Goal: Transaction & Acquisition: Purchase product/service

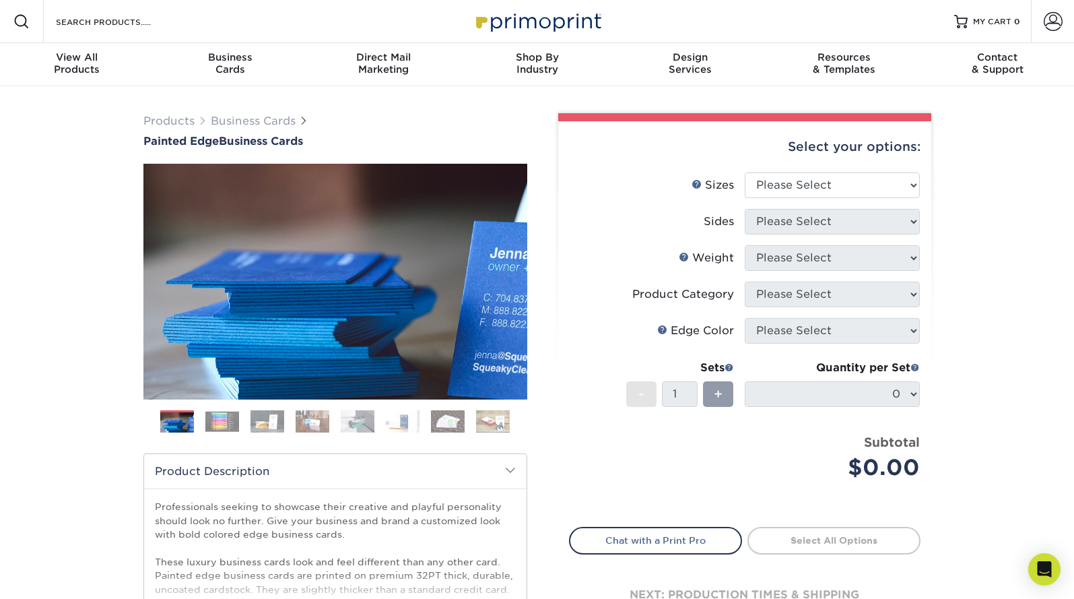
click at [219, 424] on img at bounding box center [222, 421] width 34 height 21
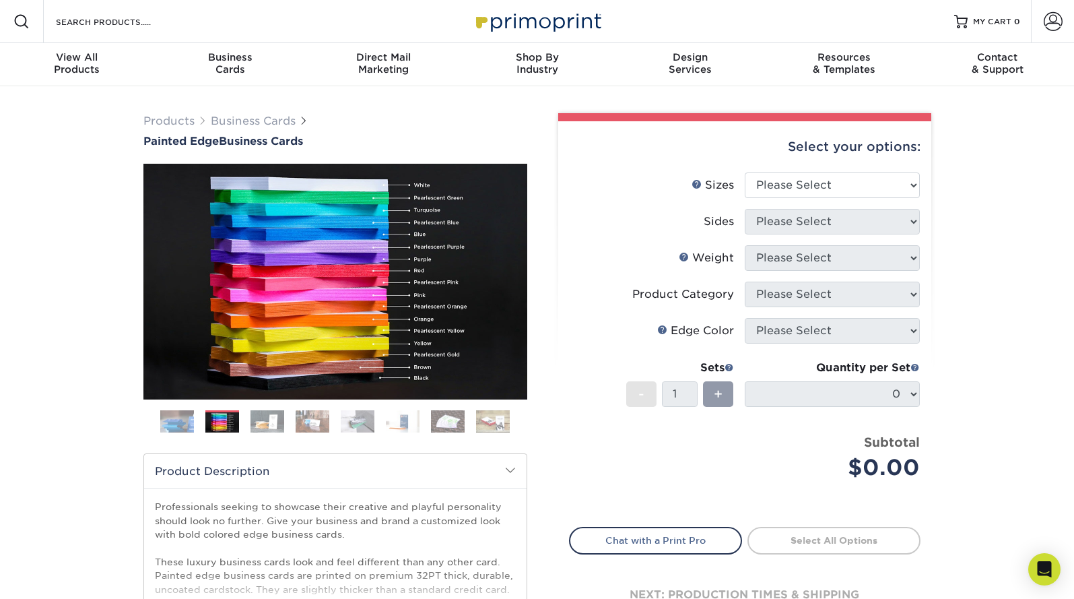
click at [255, 421] on img at bounding box center [267, 421] width 34 height 24
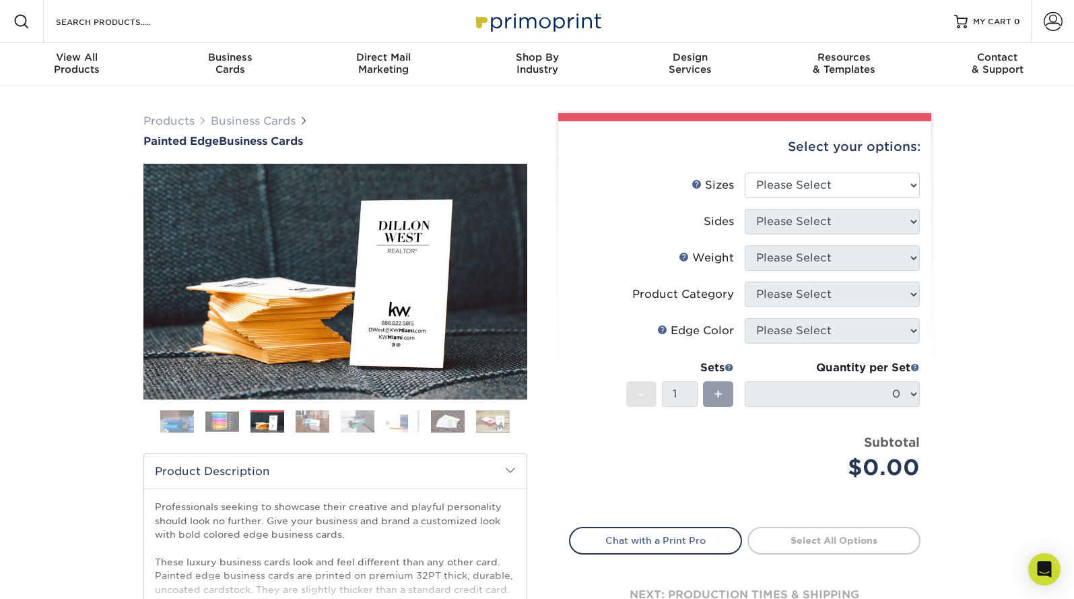
click at [316, 421] on img at bounding box center [313, 421] width 34 height 24
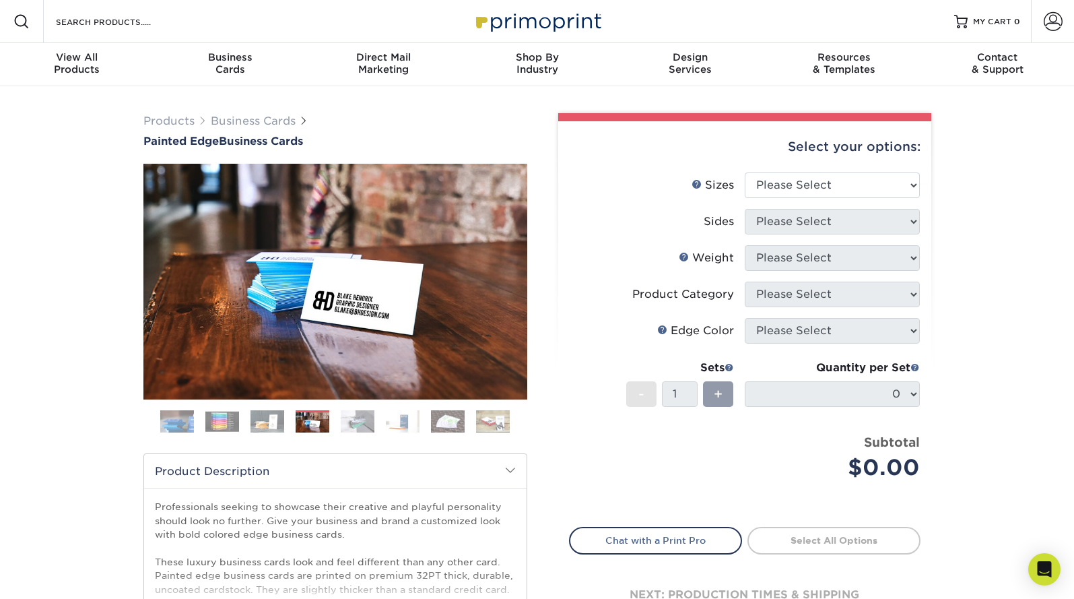
click at [288, 424] on ol at bounding box center [335, 426] width 384 height 32
click at [268, 424] on img at bounding box center [267, 421] width 34 height 24
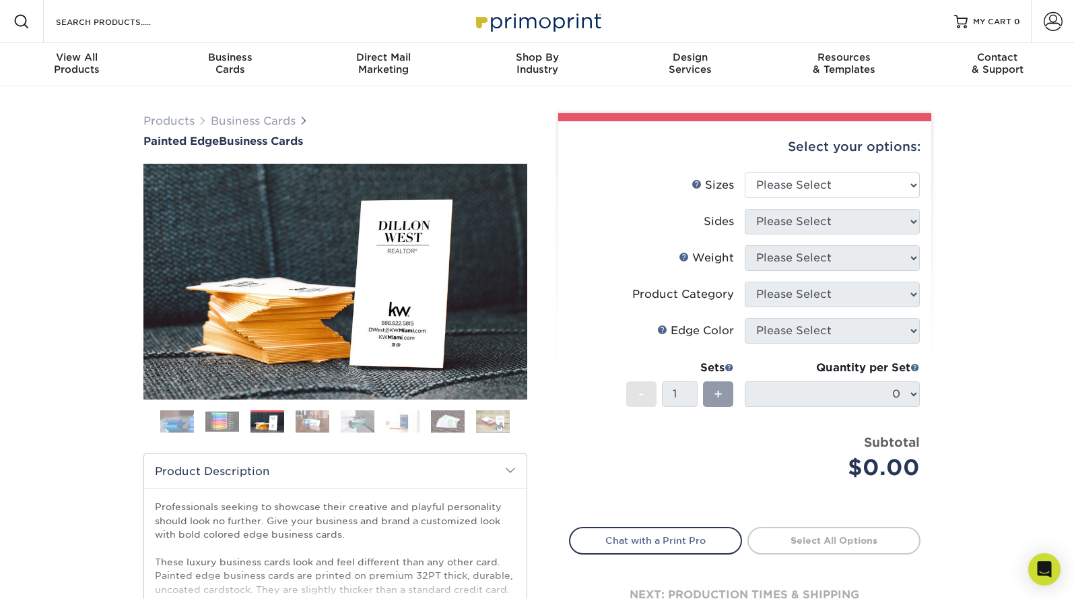
click at [354, 417] on img at bounding box center [358, 421] width 34 height 24
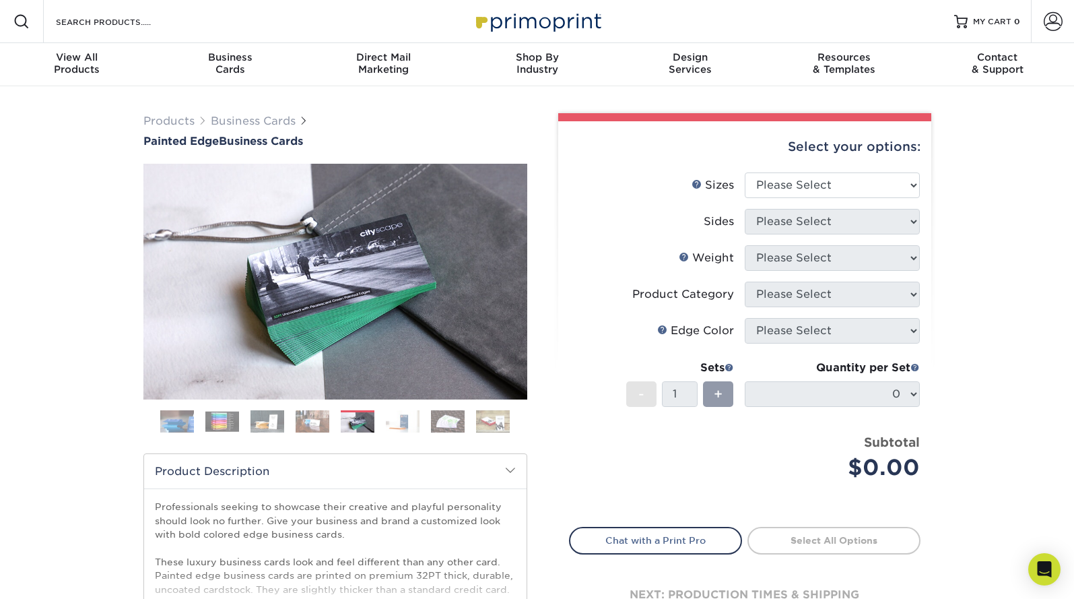
click at [384, 416] on ol at bounding box center [335, 426] width 384 height 32
click at [388, 416] on img at bounding box center [403, 421] width 34 height 24
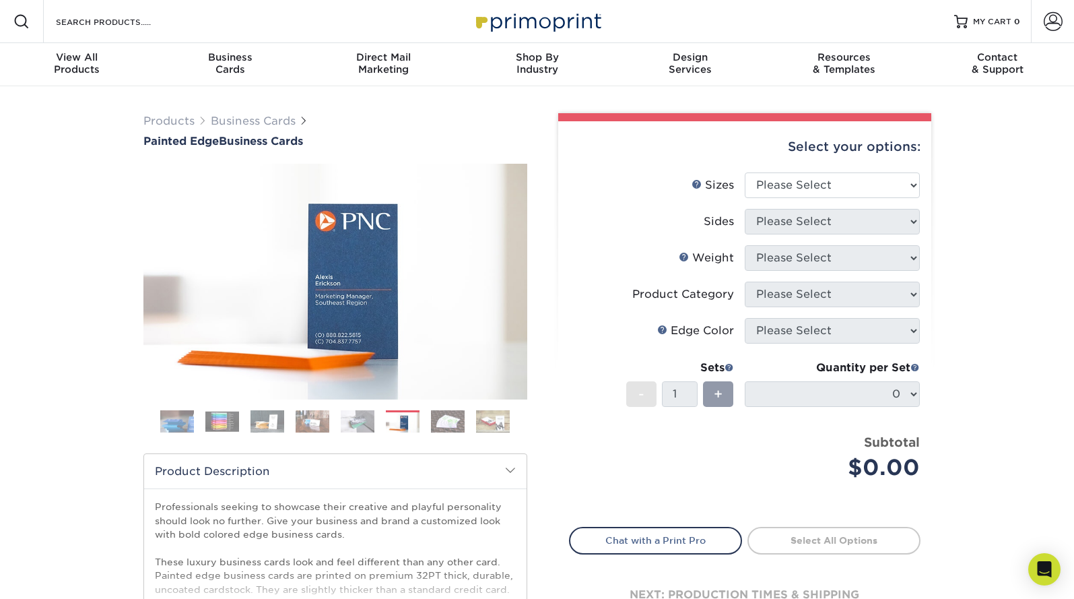
click at [417, 420] on img at bounding box center [403, 423] width 34 height 24
click at [492, 416] on img at bounding box center [493, 421] width 34 height 24
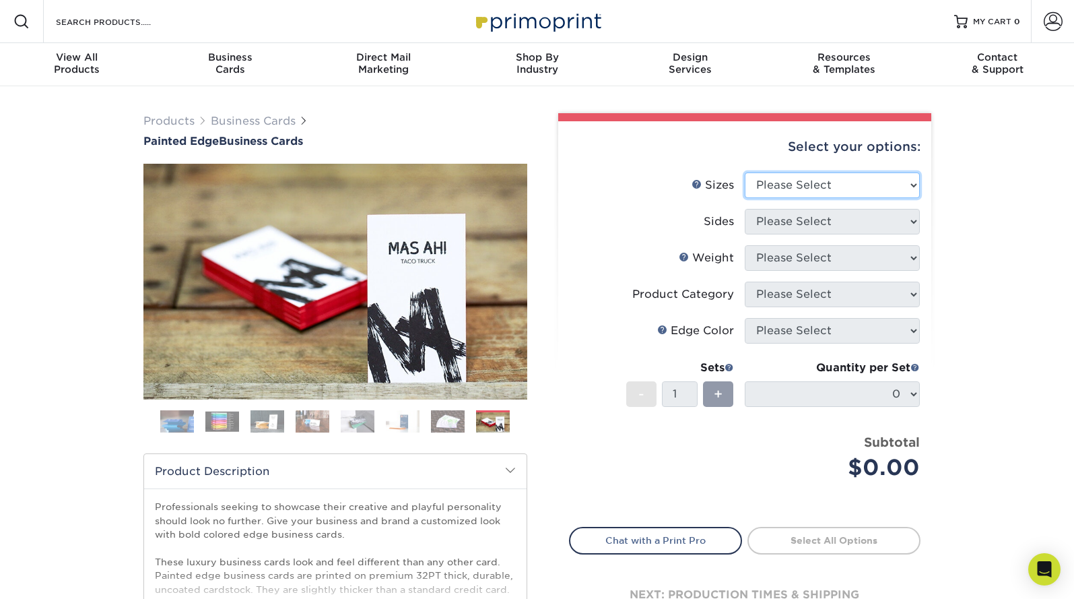
click at [912, 186] on select "Please Select 2" x 3.5" - Standard 2.125" x 3.375" - European 2.5" x 2.5" - Squ…" at bounding box center [832, 185] width 175 height 26
select select "2.00x3.50"
click at [745, 172] on select "Please Select 2" x 3.5" - Standard 2.125" x 3.375" - European 2.5" x 2.5" - Squ…" at bounding box center [832, 185] width 175 height 26
click at [881, 222] on select "Please Select Print Both Sides Print Front Only" at bounding box center [832, 222] width 175 height 26
select select "13abbda7-1d64-4f25-8bb2-c179b224825d"
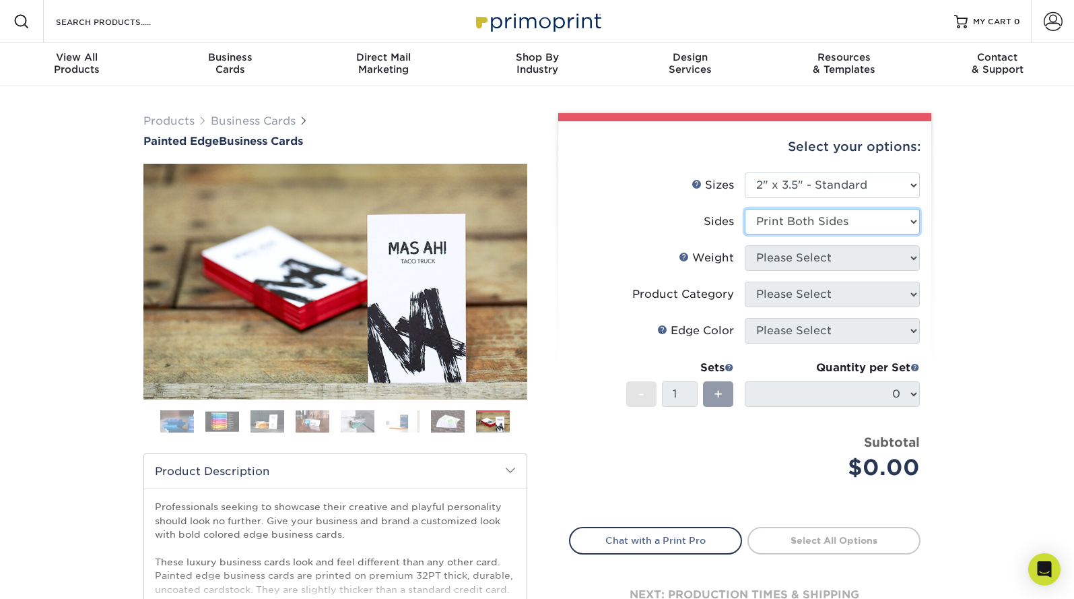
click at [745, 209] on select "Please Select Print Both Sides Print Front Only" at bounding box center [832, 222] width 175 height 26
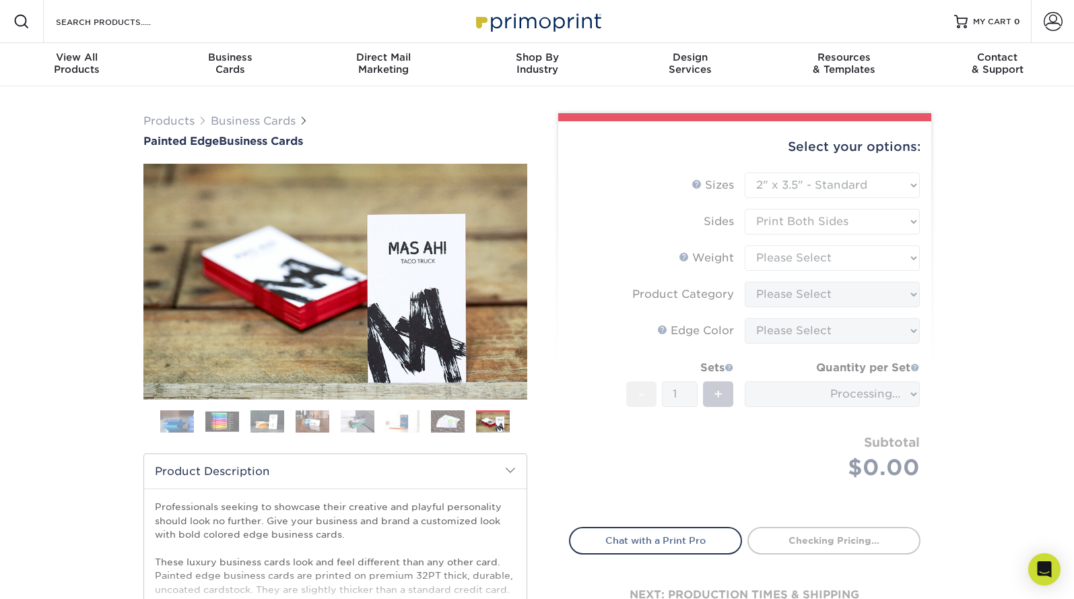
click at [856, 255] on form "Sizes Help Sizes Please Select 2" x 3.5" - Standard 2.125" x 3.375" - European …" at bounding box center [744, 341] width 351 height 339
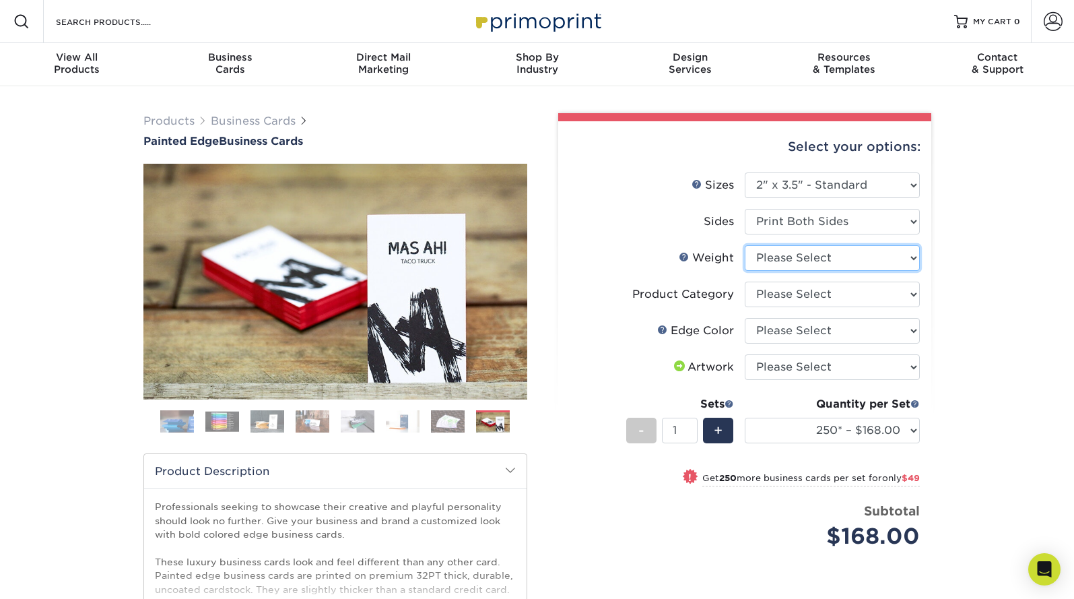
click at [909, 262] on select "Please Select 32PTUC" at bounding box center [832, 258] width 175 height 26
select select "32PTUC"
click at [745, 245] on select "Please Select 32PTUC" at bounding box center [832, 258] width 175 height 26
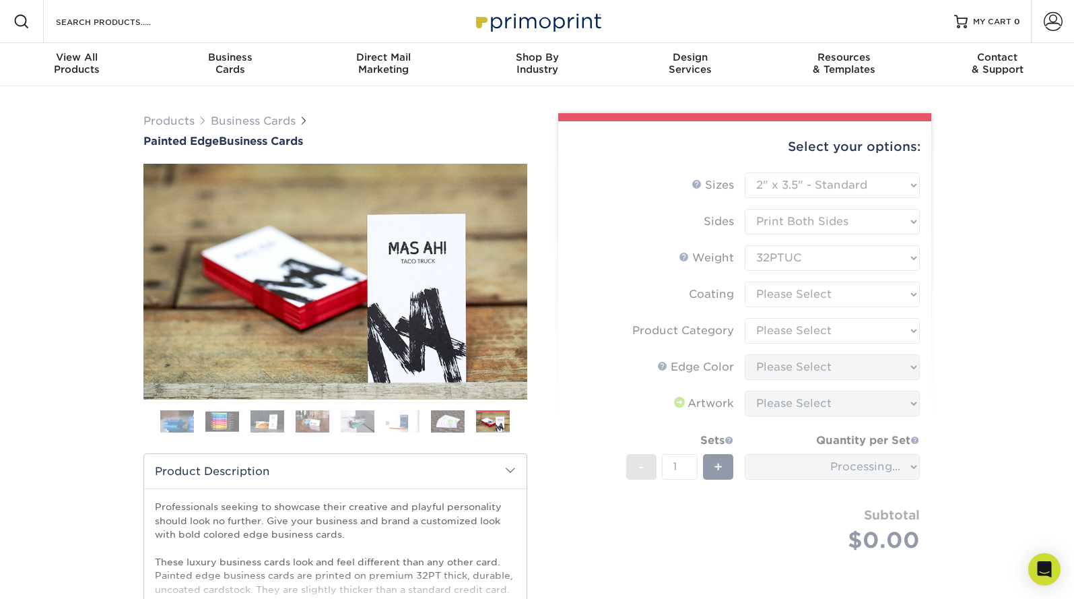
click at [891, 292] on form "Sizes Help Sizes Please Select 2" x 3.5" - Standard 2.125" x 3.375" - European …" at bounding box center [744, 377] width 351 height 411
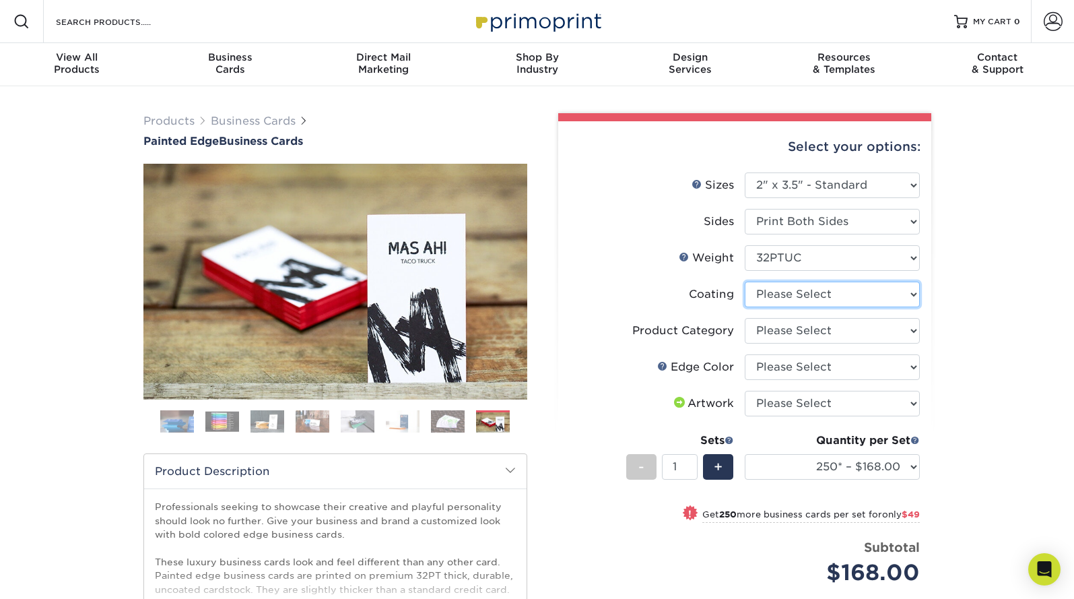
click at [914, 290] on select at bounding box center [832, 294] width 175 height 26
select select "3e7618de-abca-4bda-9f97-8b9129e913d8"
click at [745, 281] on select at bounding box center [832, 294] width 175 height 26
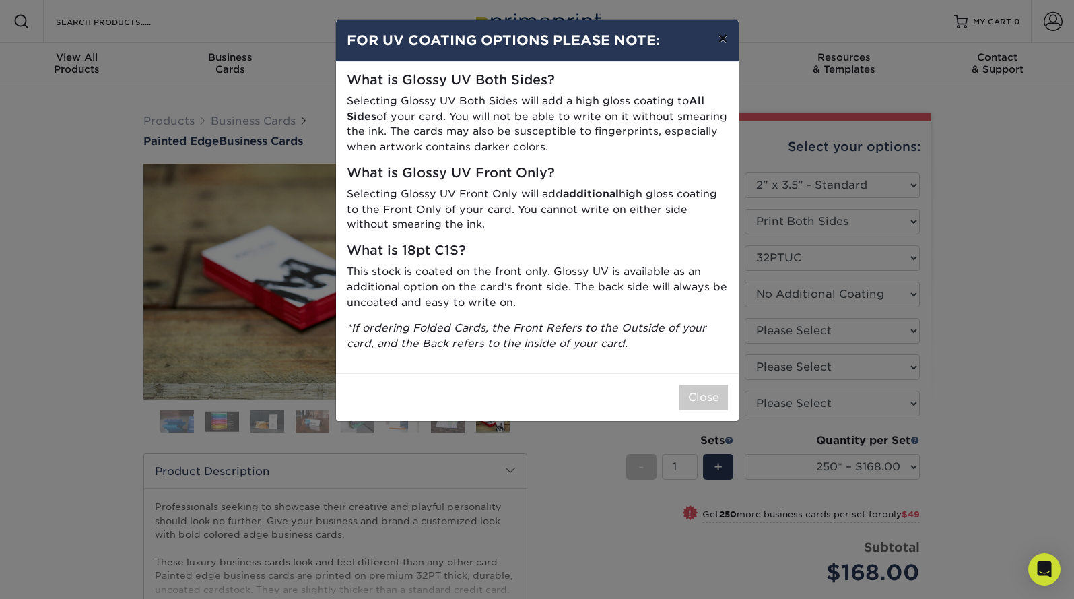
click at [726, 39] on button "×" at bounding box center [722, 39] width 31 height 38
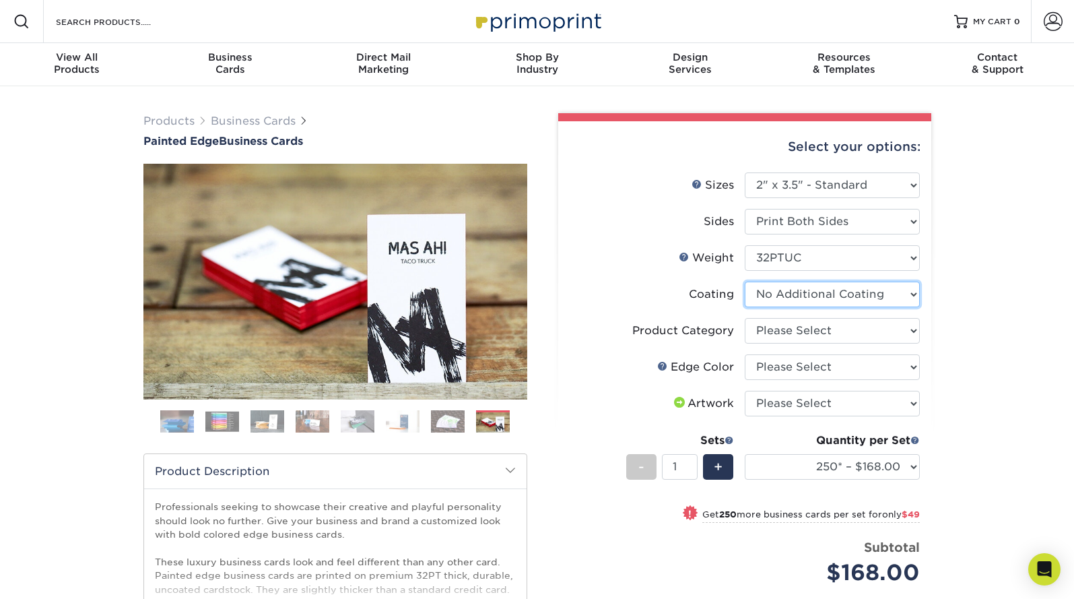
click at [914, 294] on select at bounding box center [832, 294] width 175 height 26
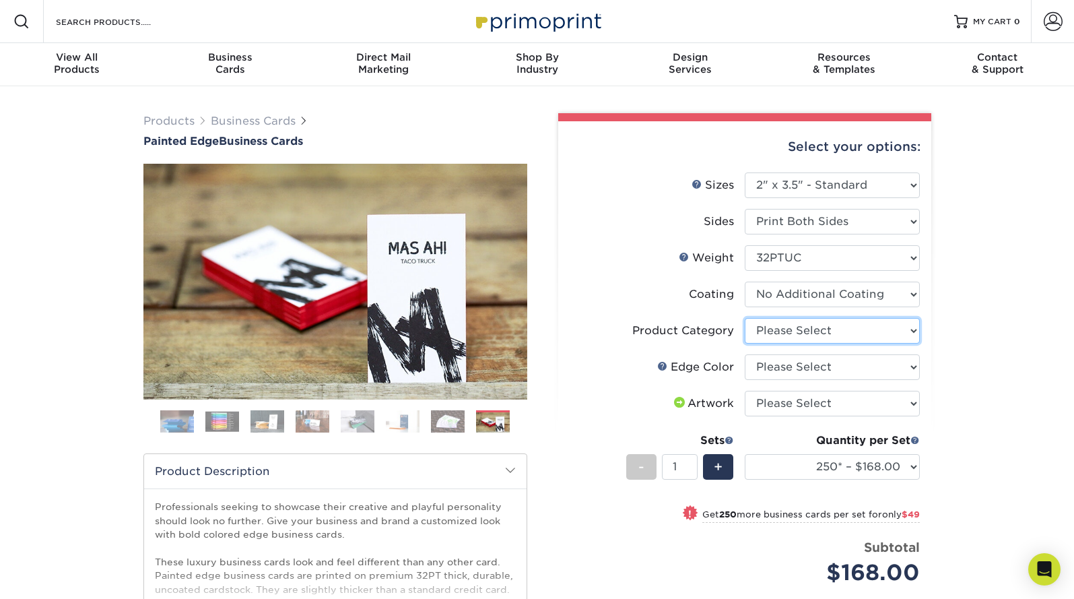
click at [911, 329] on select "Please Select Business Cards" at bounding box center [832, 331] width 175 height 26
select select "3b5148f1-0588-4f88-a218-97bcfdce65c1"
click at [745, 318] on select "Please Select Business Cards" at bounding box center [832, 331] width 175 height 26
click at [915, 365] on select "Please Select Charcoal Black Brown Blue Pearlescent Blue Pearlescent Gold Pearl…" at bounding box center [832, 367] width 175 height 26
select select "34794e23-ba15-445e-813c-341542a5462f"
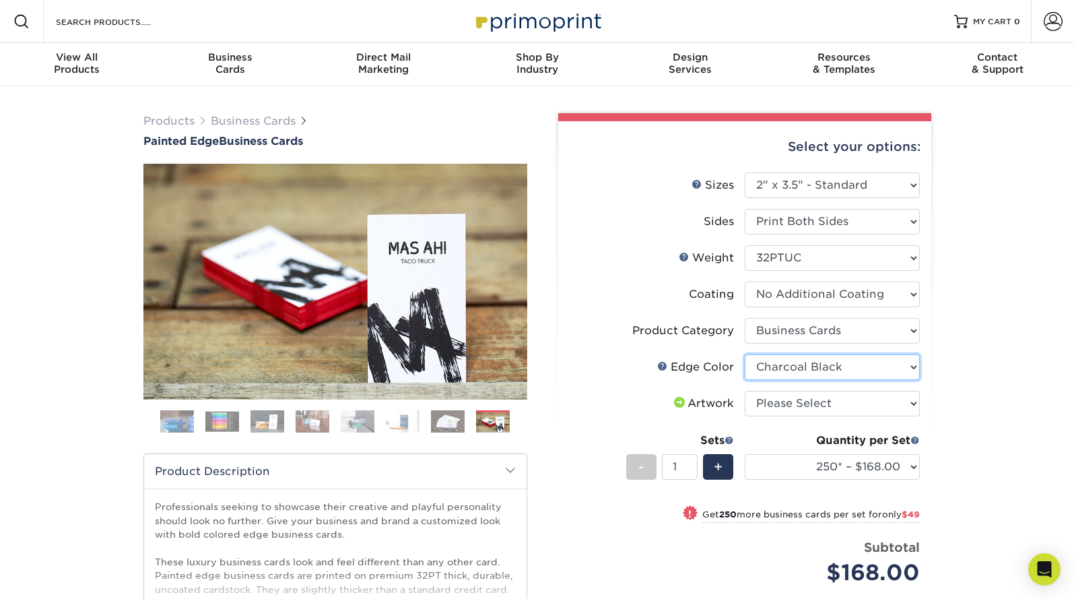
click at [745, 354] on select "Please Select Charcoal Black Brown Blue Pearlescent Blue Pearlescent Gold Pearl…" at bounding box center [832, 367] width 175 height 26
click at [221, 422] on img at bounding box center [222, 421] width 34 height 21
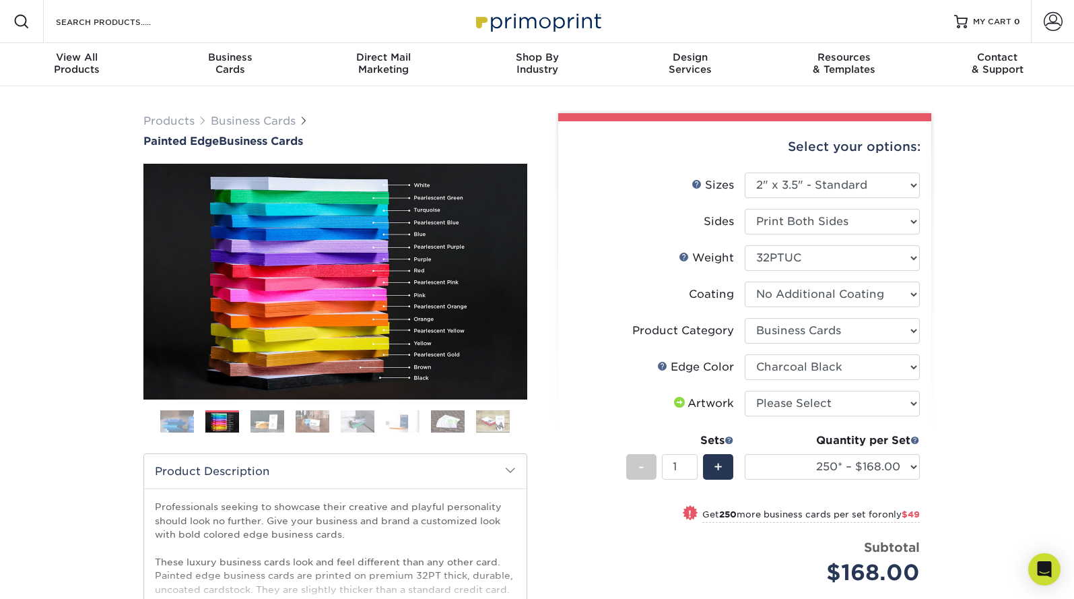
click at [442, 416] on img at bounding box center [448, 421] width 34 height 24
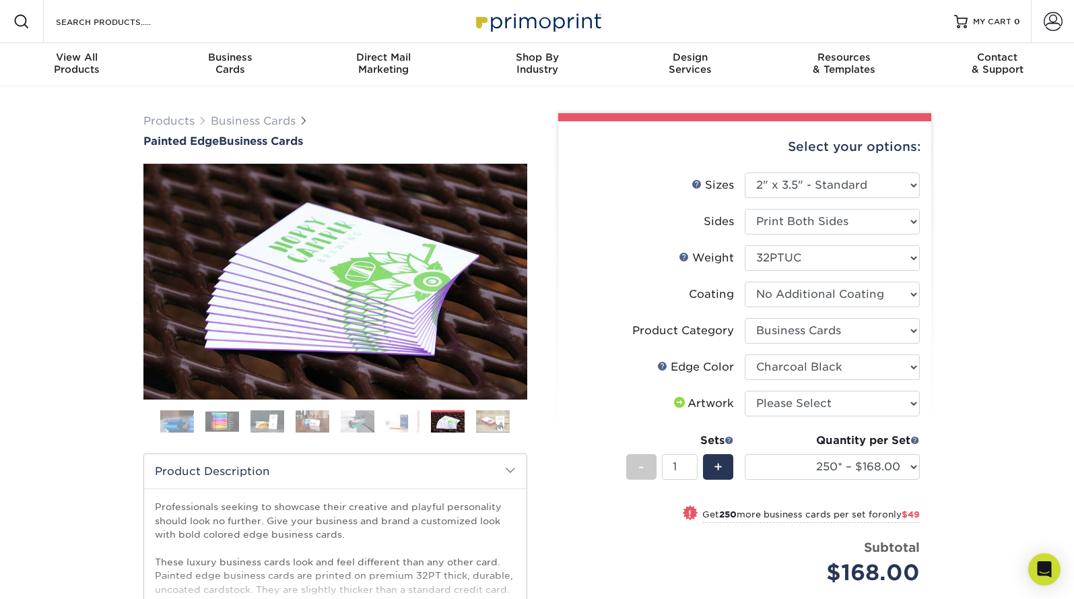
click at [489, 417] on img at bounding box center [493, 421] width 34 height 24
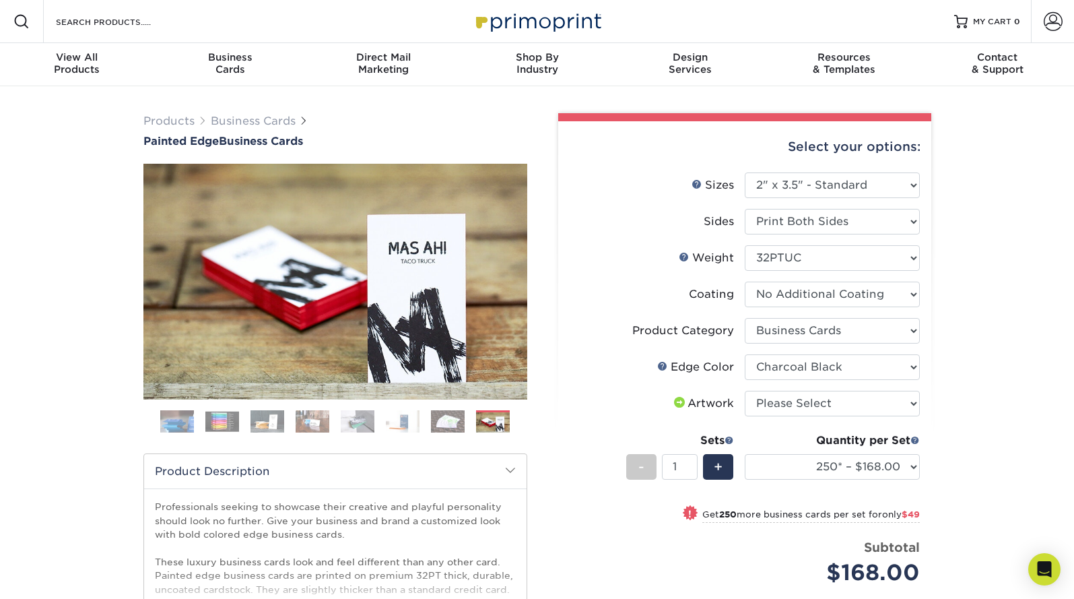
click at [359, 425] on img at bounding box center [358, 421] width 34 height 24
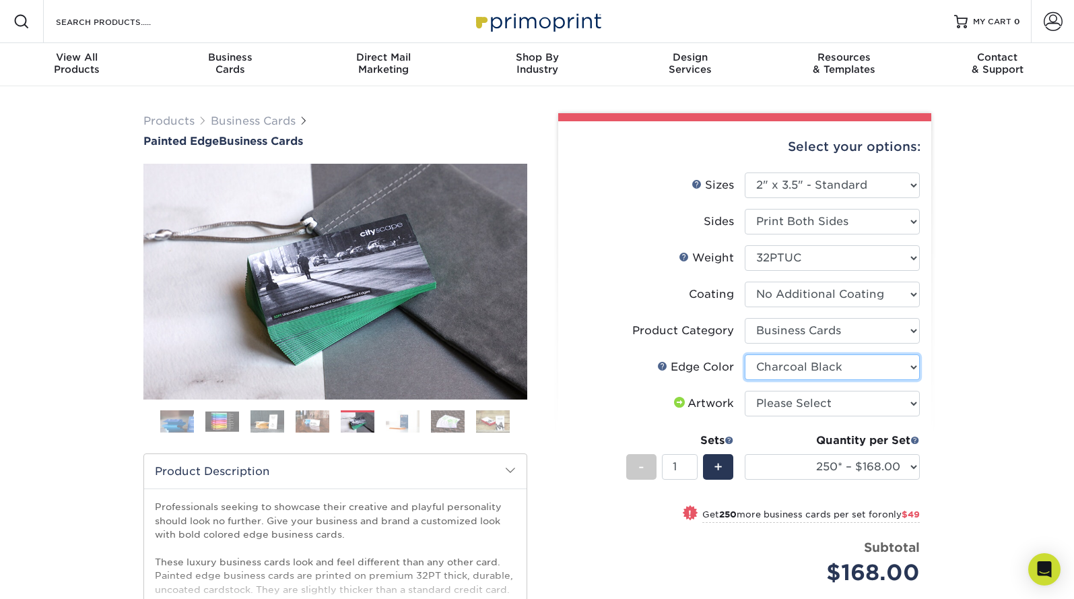
click at [914, 368] on select "Please Select Charcoal Black Brown Blue Pearlescent Blue Pearlescent Gold Pearl…" at bounding box center [832, 367] width 175 height 26
click at [745, 354] on select "Please Select Charcoal Black Brown Blue Pearlescent Blue Pearlescent Gold Pearl…" at bounding box center [832, 367] width 175 height 26
click at [911, 403] on select "Please Select I will upload files I need a design - $100" at bounding box center [832, 404] width 175 height 26
select select "upload"
click at [745, 391] on select "Please Select I will upload files I need a design - $100" at bounding box center [832, 404] width 175 height 26
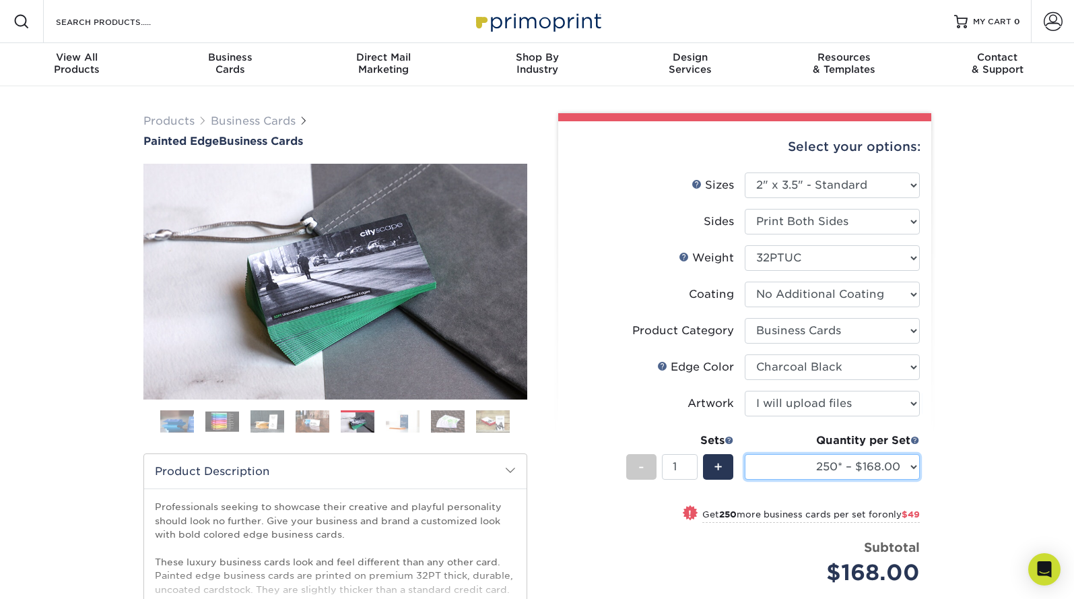
click at [915, 473] on select "250* – $168.00 500* – $217.00 1000* – $339.00" at bounding box center [832, 467] width 175 height 26
